Goal: Transaction & Acquisition: Purchase product/service

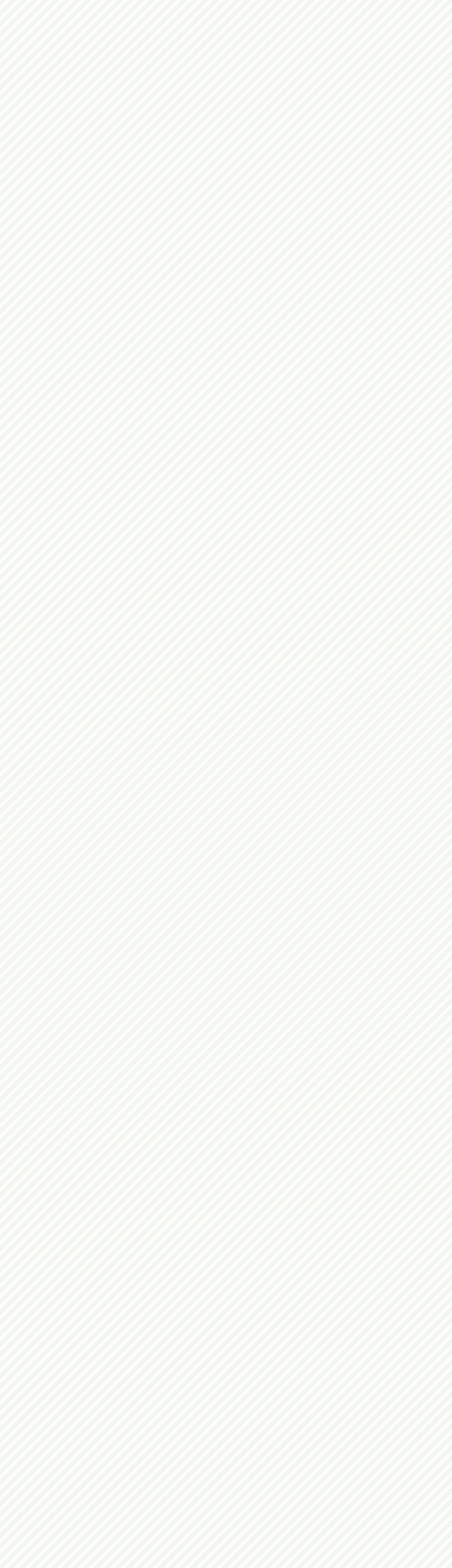
click at [358, 0] on html at bounding box center [226, 0] width 452 height 0
click at [433, 0] on html at bounding box center [226, 0] width 452 height 0
click at [149, 0] on html at bounding box center [226, 0] width 452 height 0
click at [2, 0] on html at bounding box center [226, 0] width 452 height 0
